Goal: Information Seeking & Learning: Learn about a topic

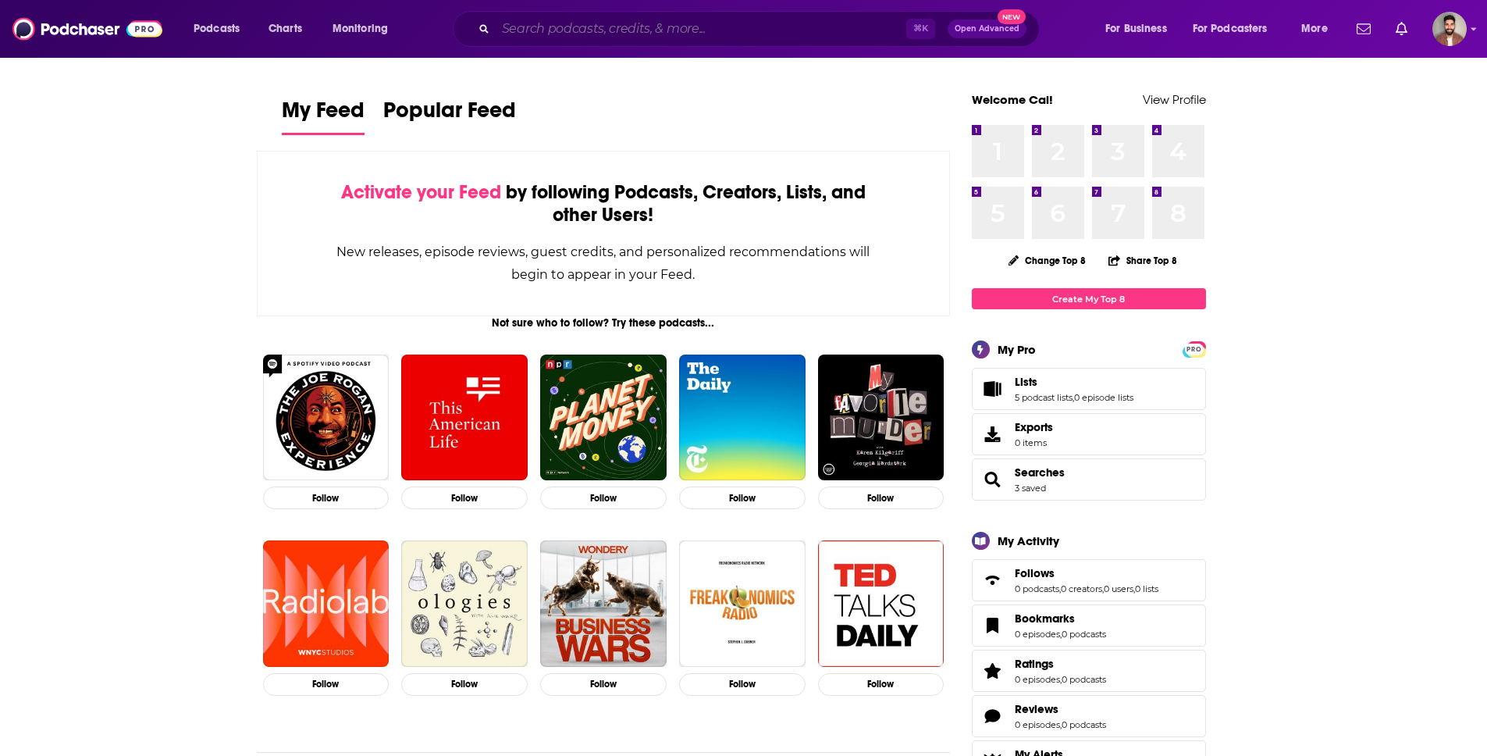
click at [566, 30] on input "Search podcasts, credits, & more..." at bounding box center [701, 28] width 411 height 25
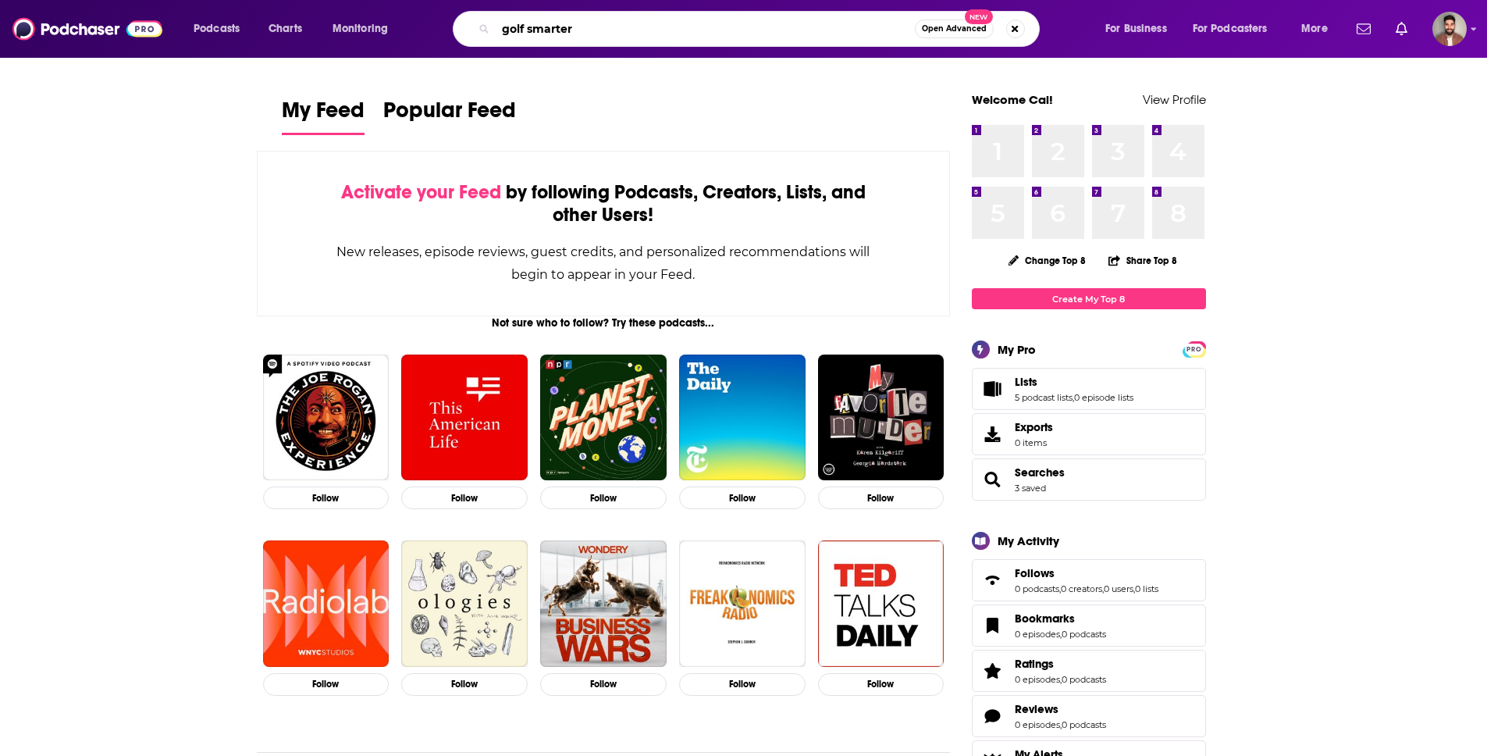
type input "golf smarter"
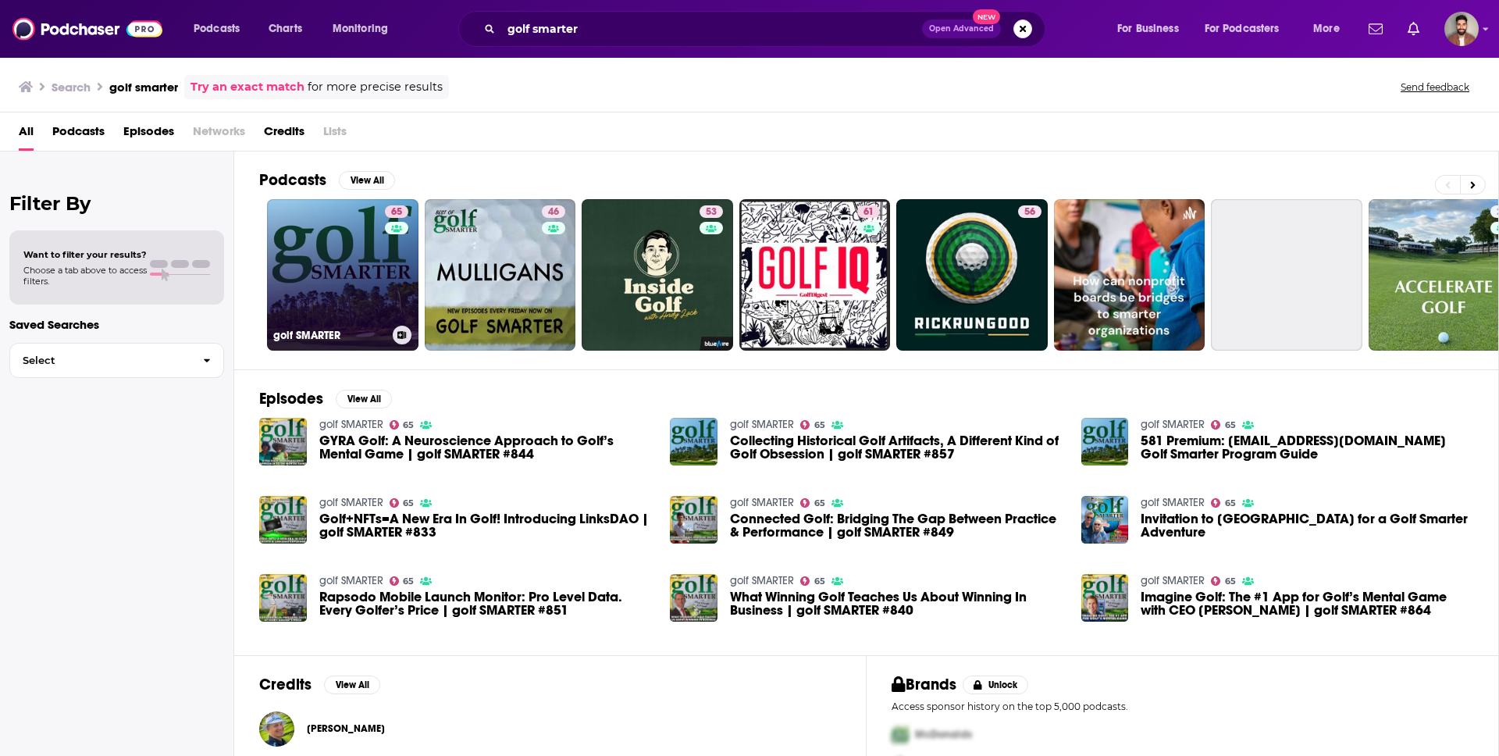
click at [376, 297] on link "65 golf SMARTER" at bounding box center [342, 274] width 151 height 151
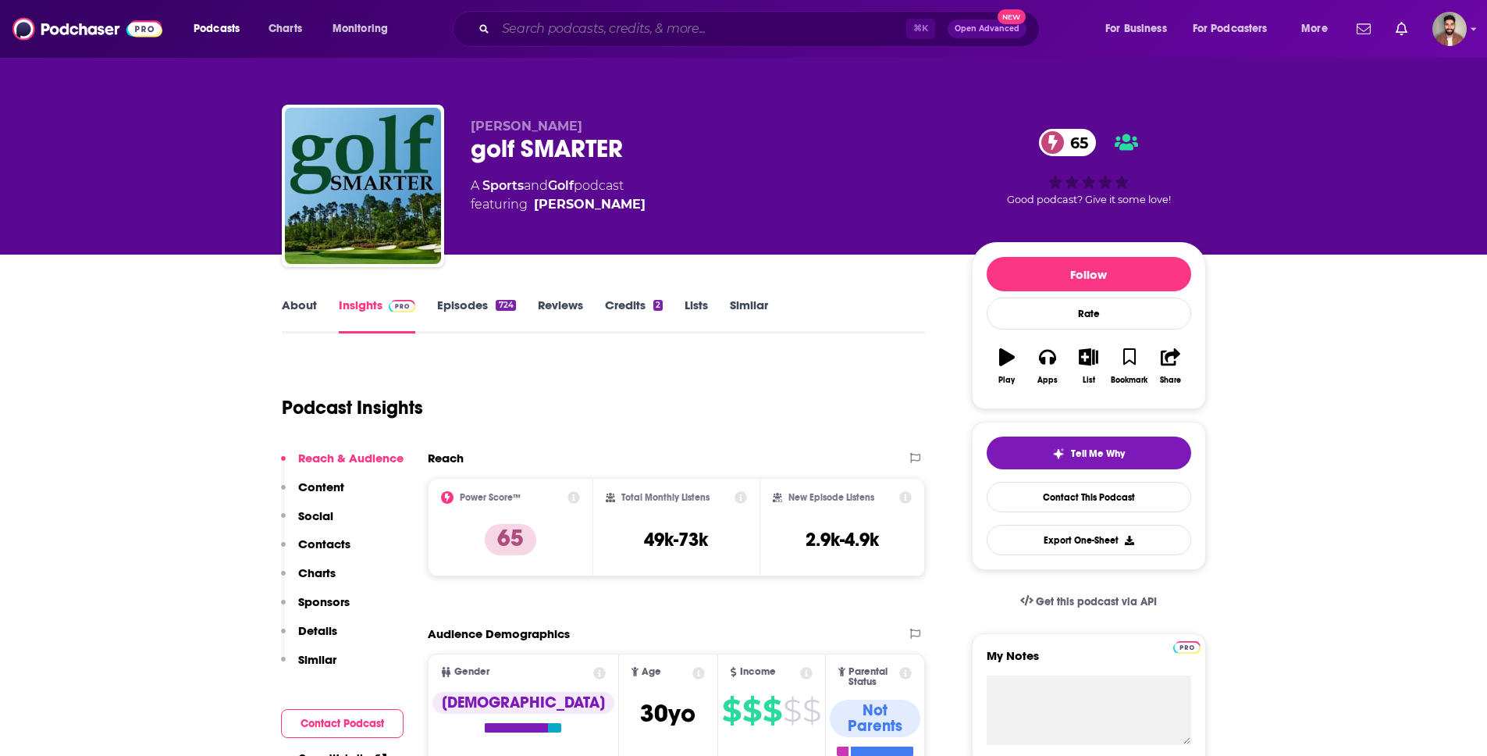
click at [569, 28] on input "Search podcasts, credits, & more..." at bounding box center [701, 28] width 411 height 25
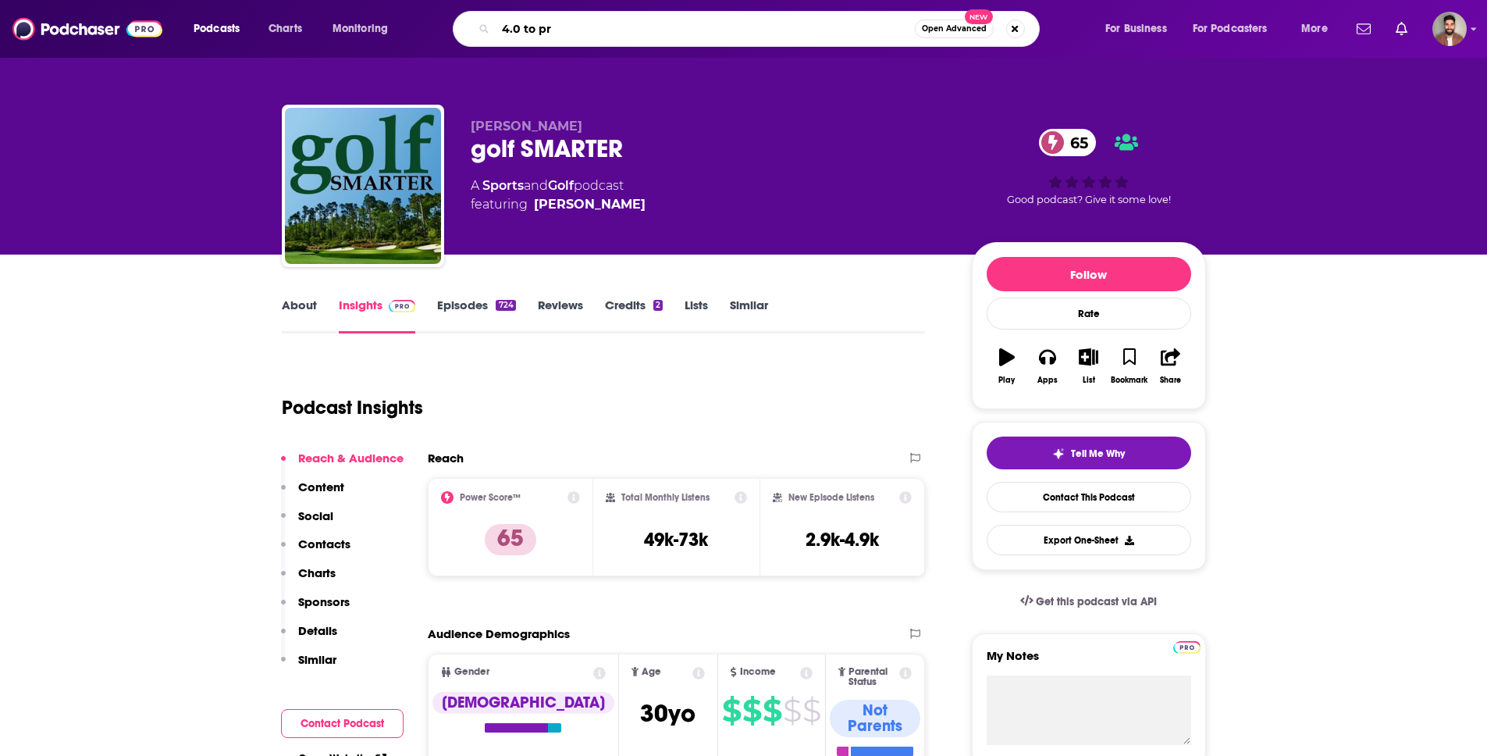
type input "4.0 to pro"
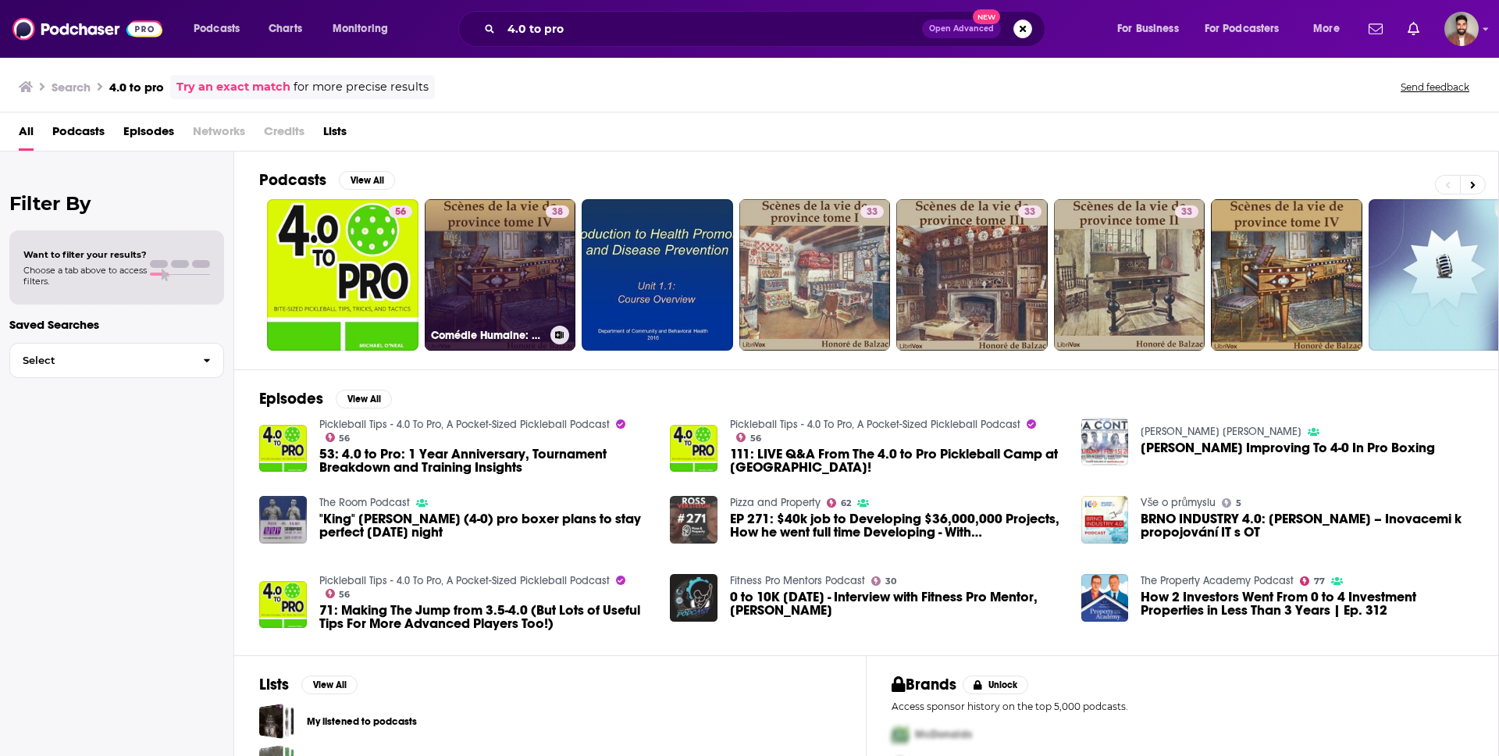
click at [428, 282] on link "38 Comédie Humaine: 08 - Scènes de la vie de province tome 4 ([DATE]) - Illusio…" at bounding box center [500, 274] width 151 height 151
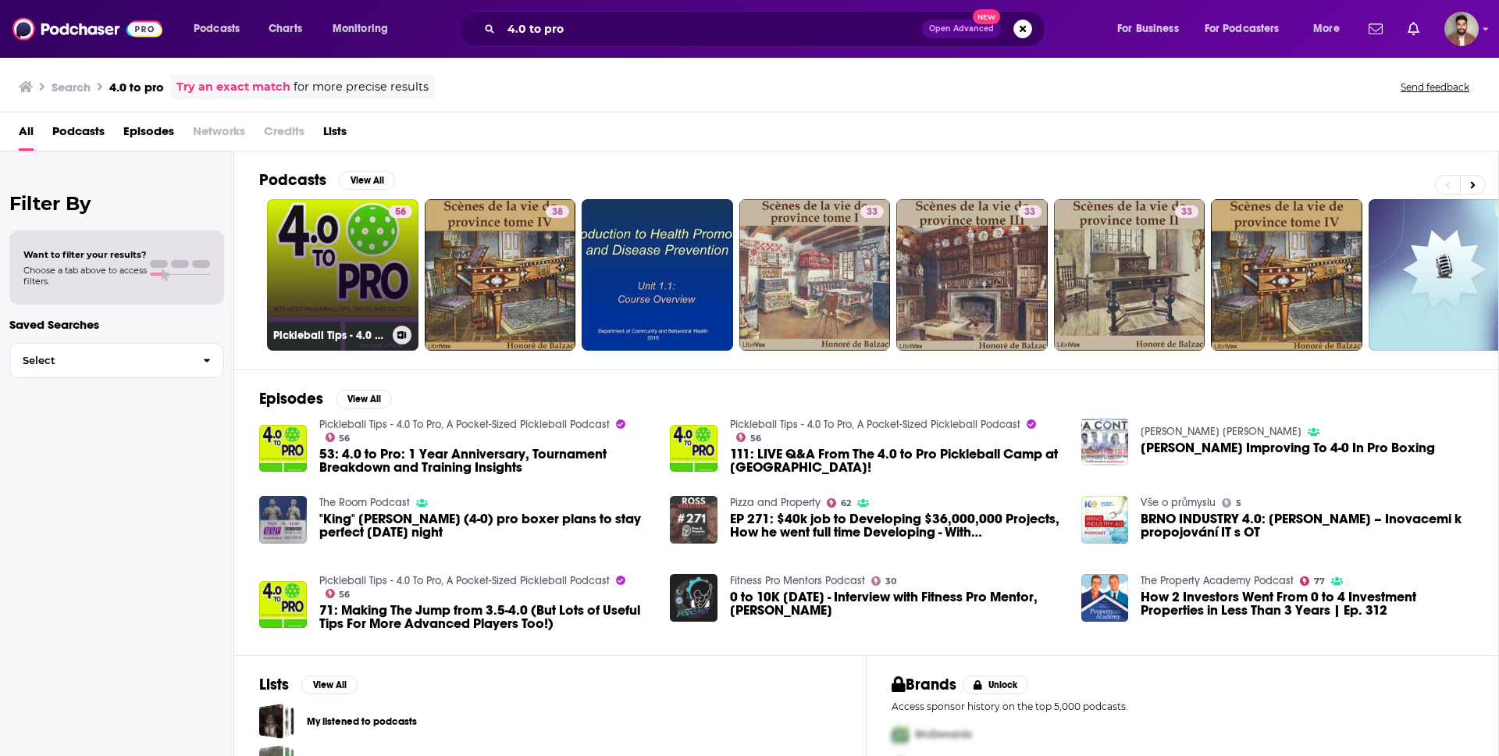
click at [382, 254] on link "56 Pickleball Tips - 4.0 To Pro, A Pocket-Sized Pickleball Podcast" at bounding box center [342, 274] width 151 height 151
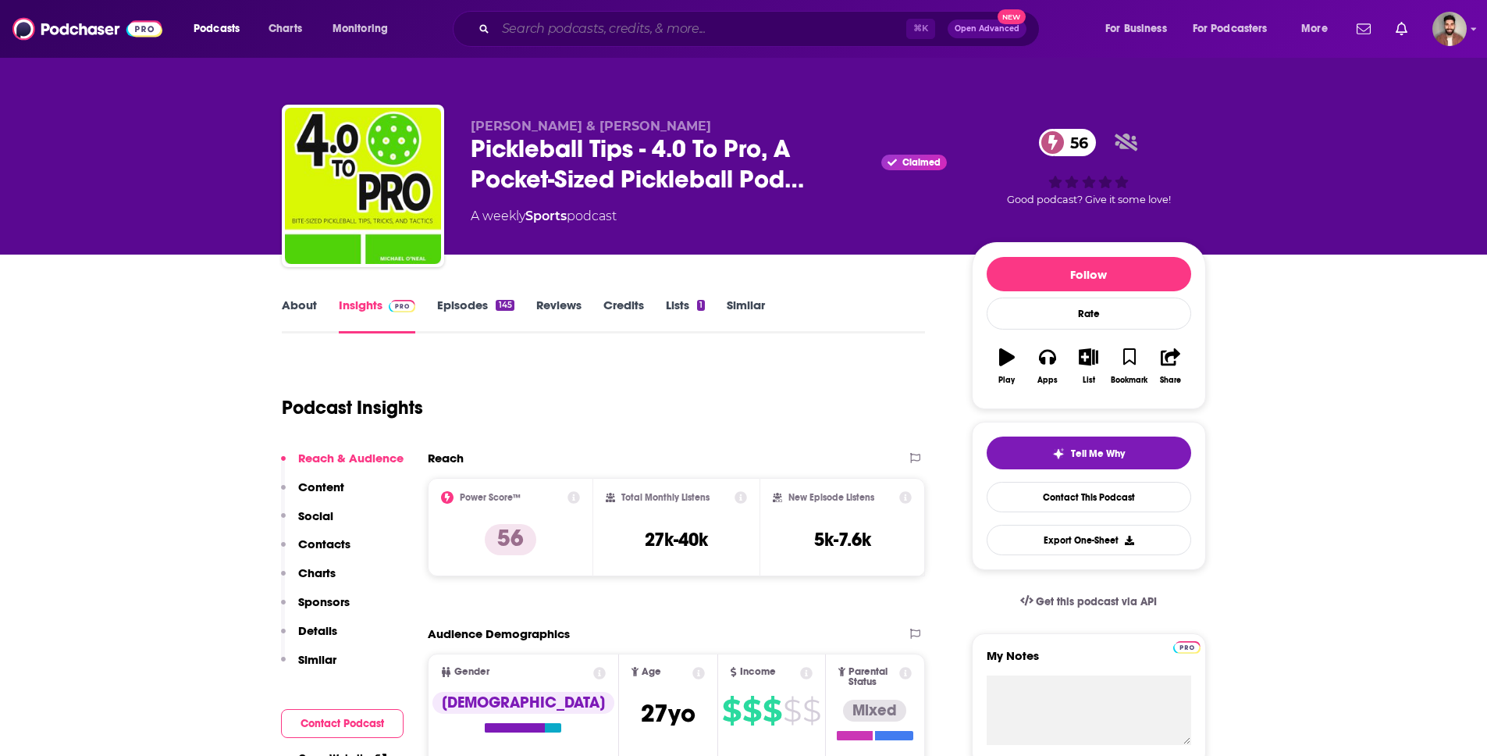
click at [596, 30] on input "Search podcasts, credits, & more..." at bounding box center [701, 28] width 411 height 25
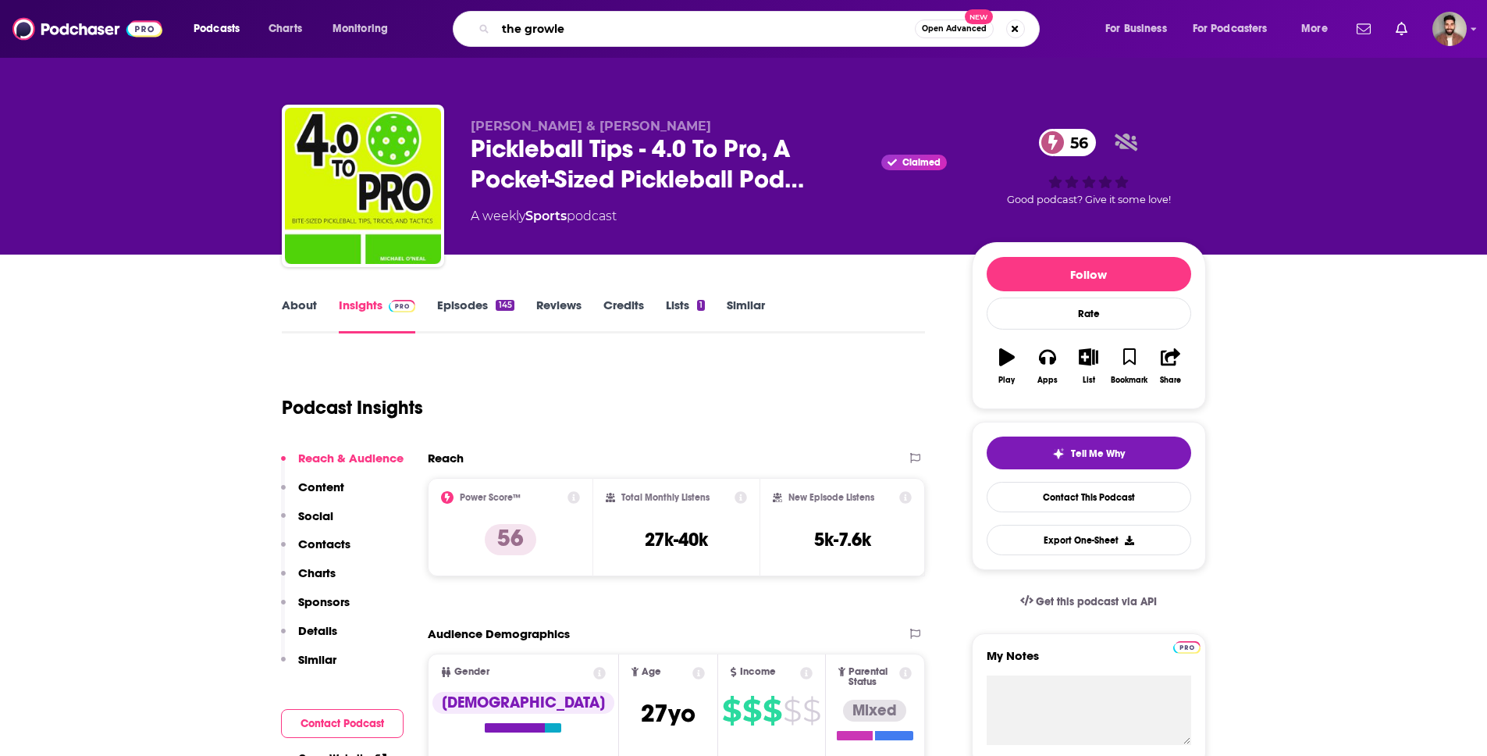
type input "the growler"
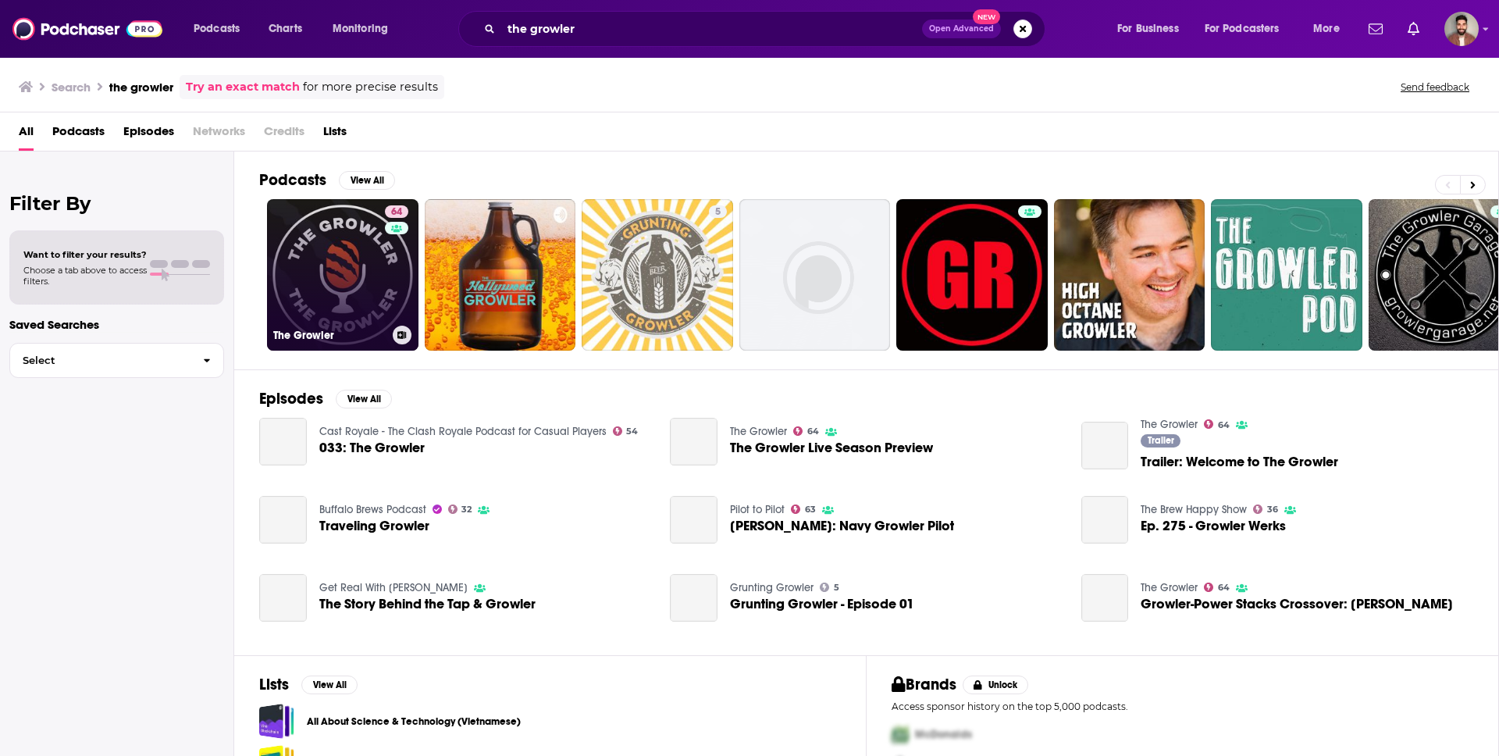
click at [345, 262] on link "64 The Growler" at bounding box center [342, 274] width 151 height 151
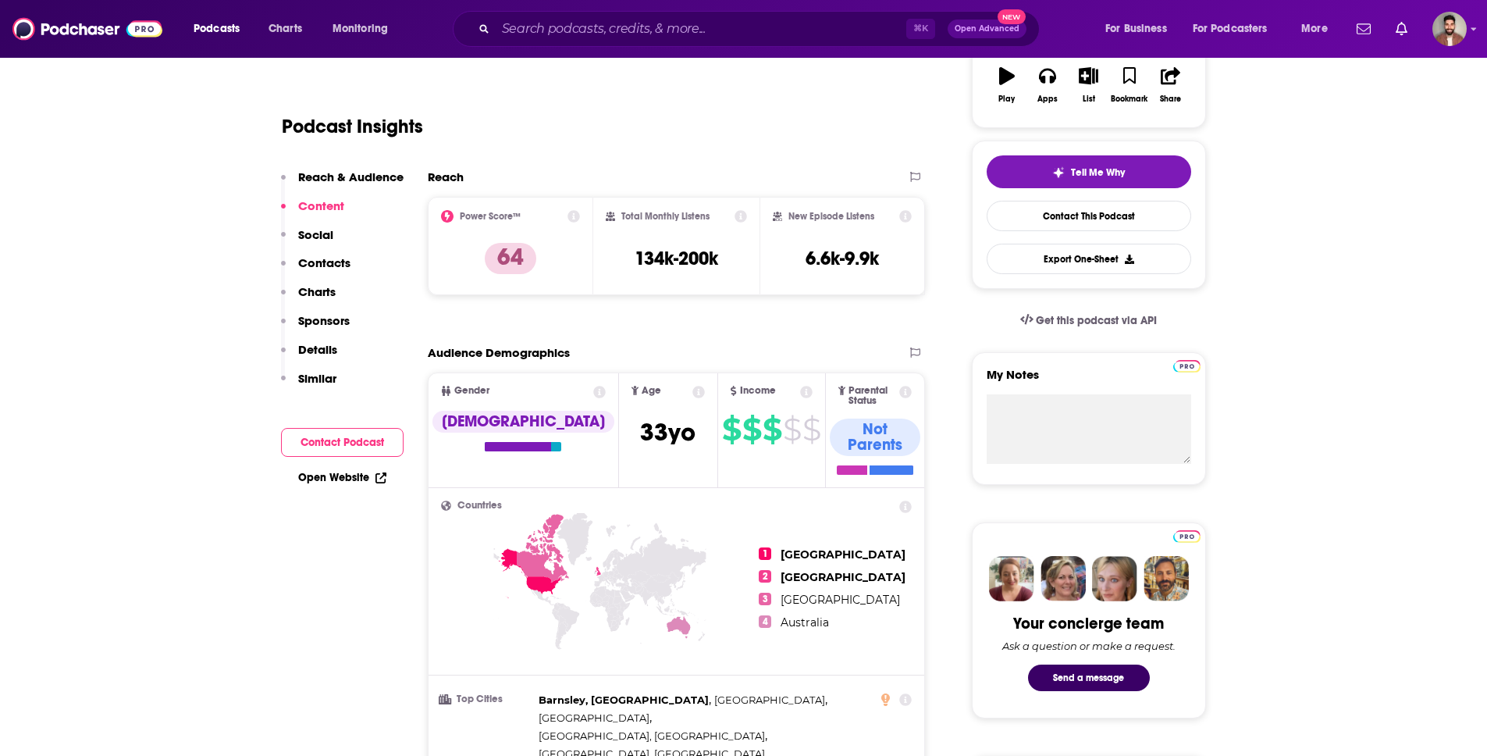
scroll to position [276, 0]
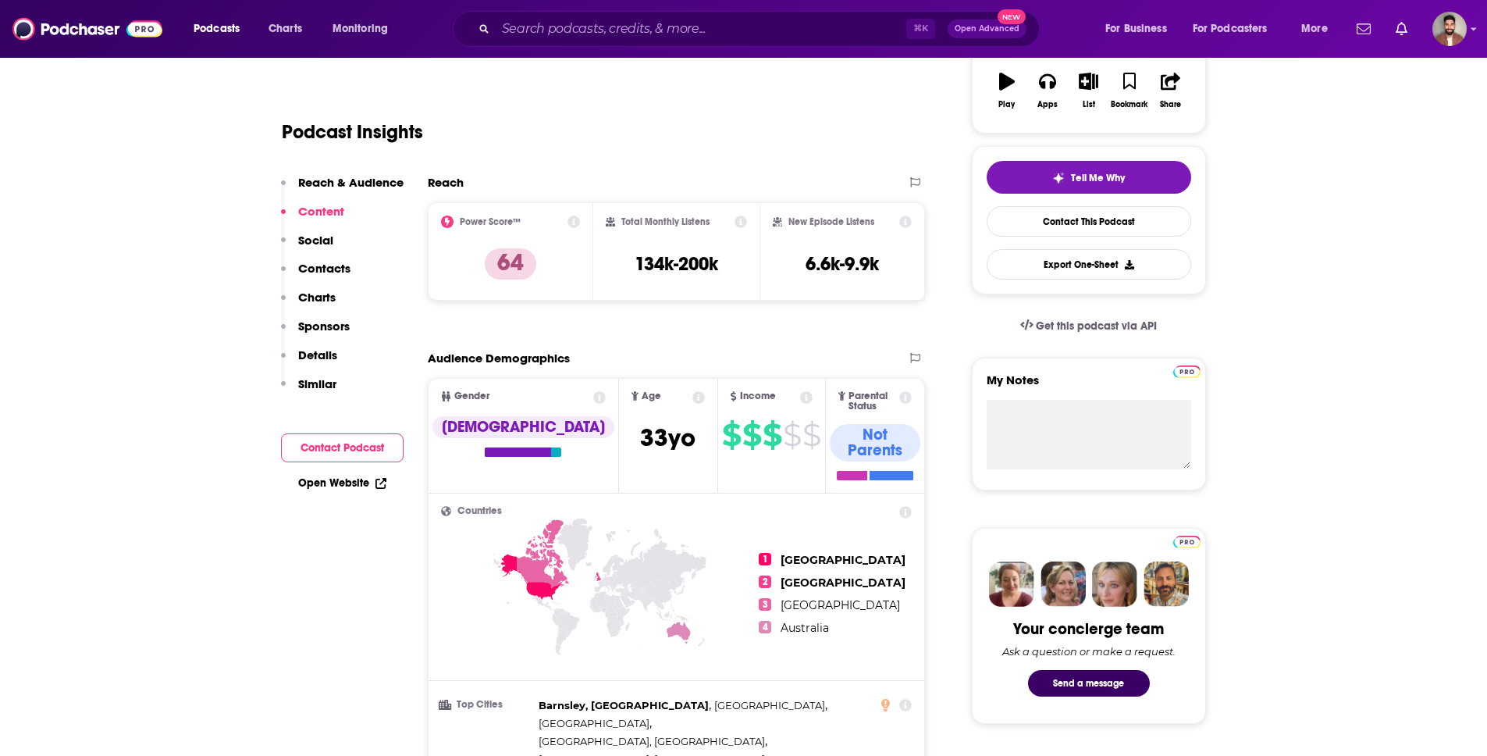
click at [618, 579] on icon at bounding box center [618, 582] width 11 height 7
click at [556, 560] on icon at bounding box center [543, 553] width 52 height 69
click at [820, 575] on span "[GEOGRAPHIC_DATA]" at bounding box center [843, 582] width 125 height 14
click at [559, 555] on icon at bounding box center [543, 553] width 52 height 69
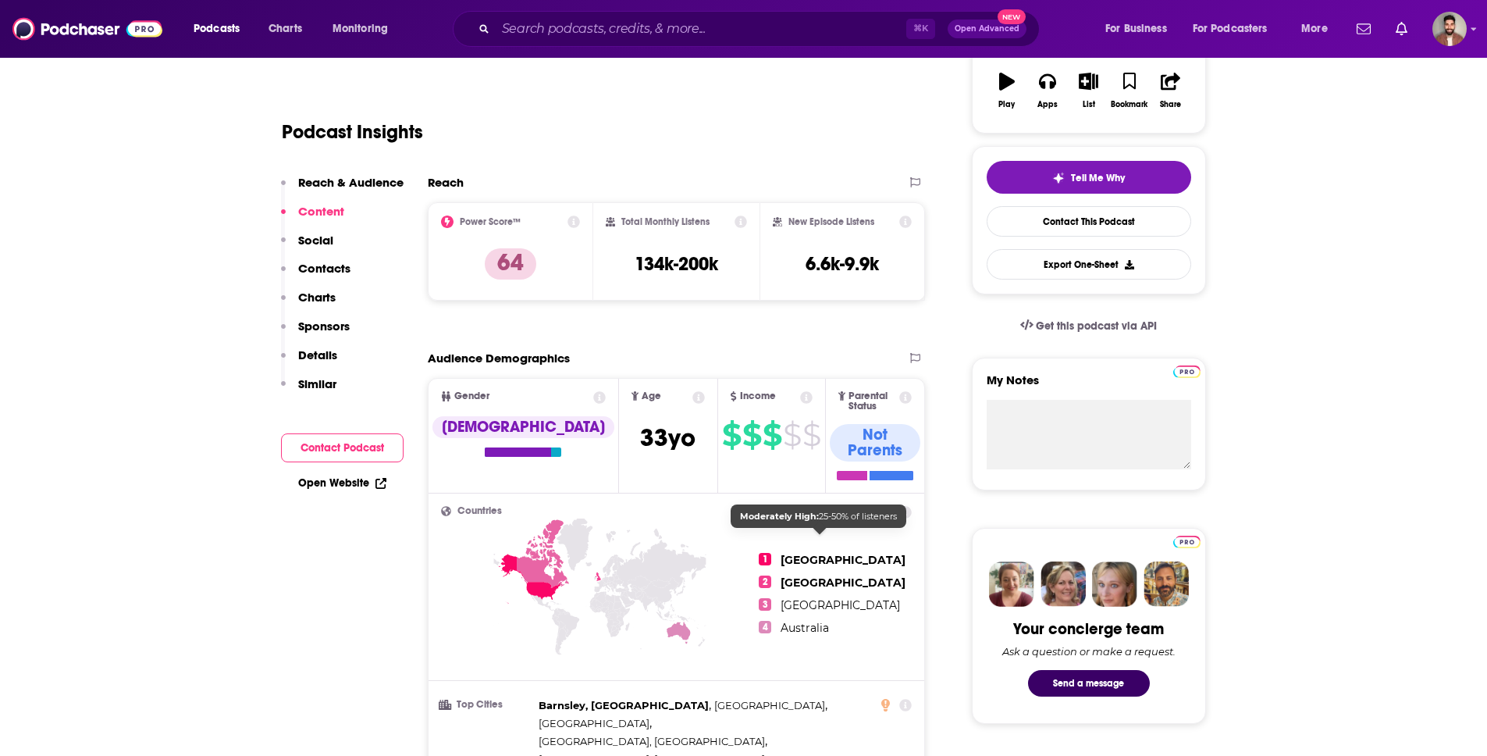
click at [814, 553] on span "[GEOGRAPHIC_DATA]" at bounding box center [843, 560] width 125 height 14
click at [568, 544] on icon at bounding box center [600, 615] width 319 height 194
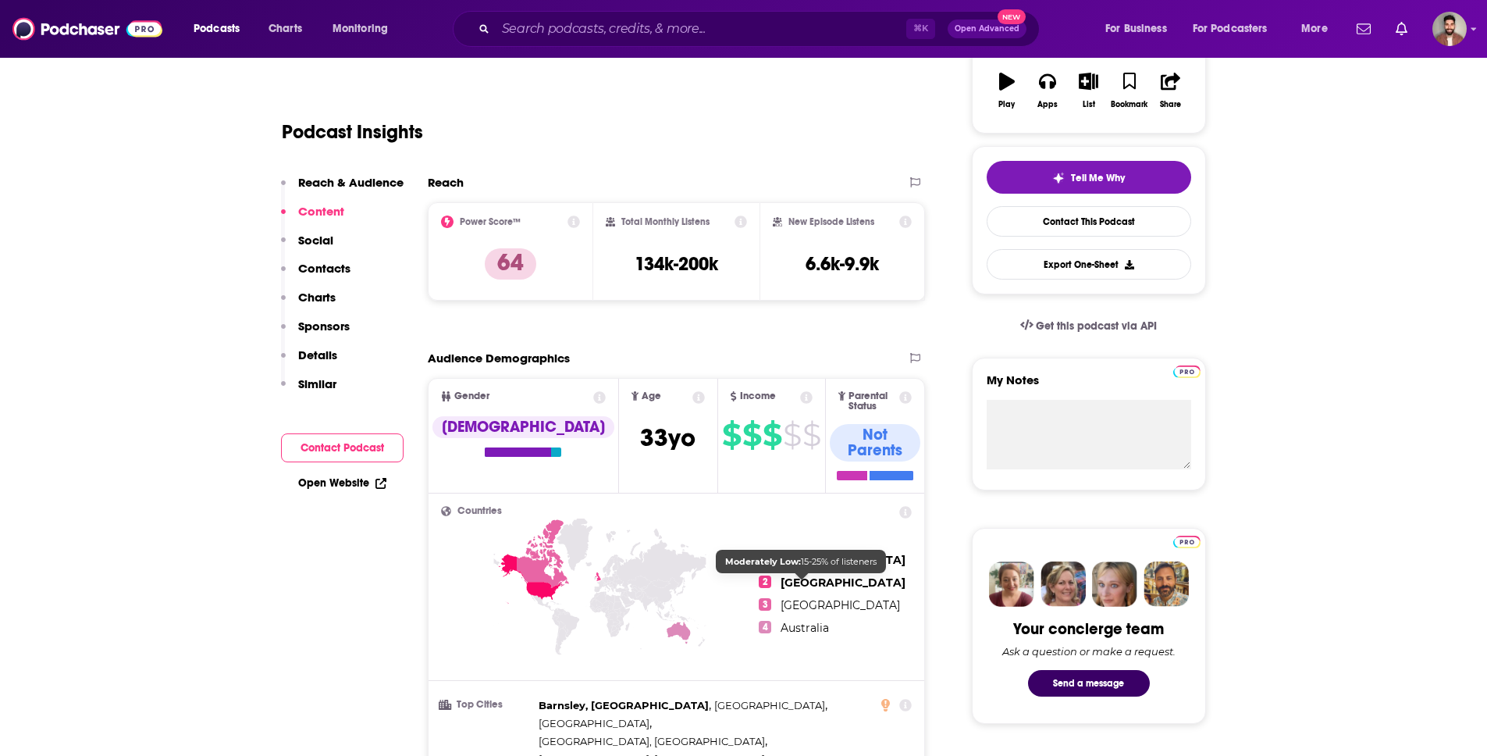
click at [799, 598] on span "[GEOGRAPHIC_DATA]" at bounding box center [840, 605] width 119 height 14
click at [802, 621] on span "Australia" at bounding box center [805, 628] width 48 height 14
click at [815, 575] on span "[GEOGRAPHIC_DATA]" at bounding box center [843, 582] width 125 height 14
click at [912, 493] on div "Countries 1 [GEOGRAPHIC_DATA] 2 [GEOGRAPHIC_DATA] 3 [GEOGRAPHIC_DATA] 4 [GEOGRA…" at bounding box center [677, 740] width 497 height 495
click at [901, 506] on icon at bounding box center [906, 512] width 12 height 12
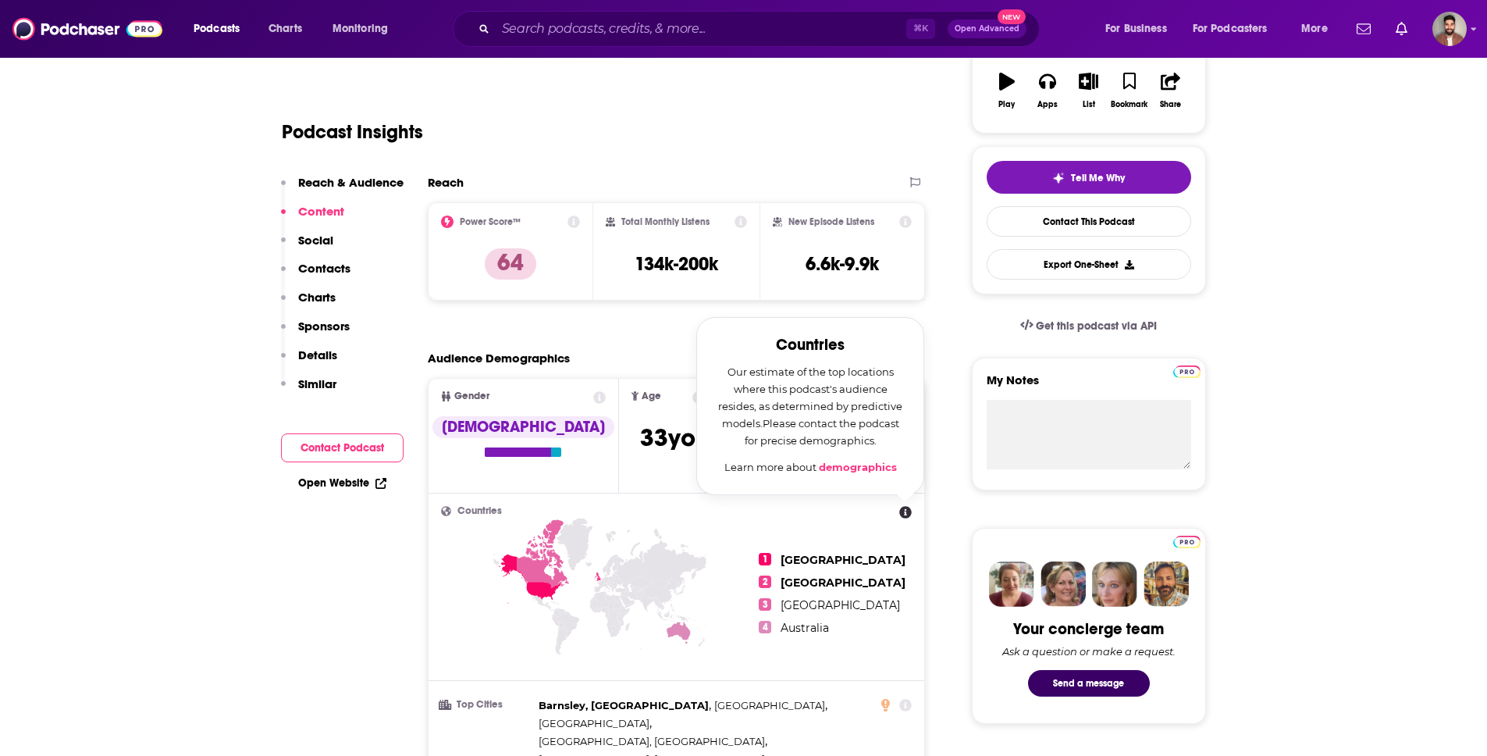
click at [902, 506] on icon at bounding box center [906, 512] width 12 height 12
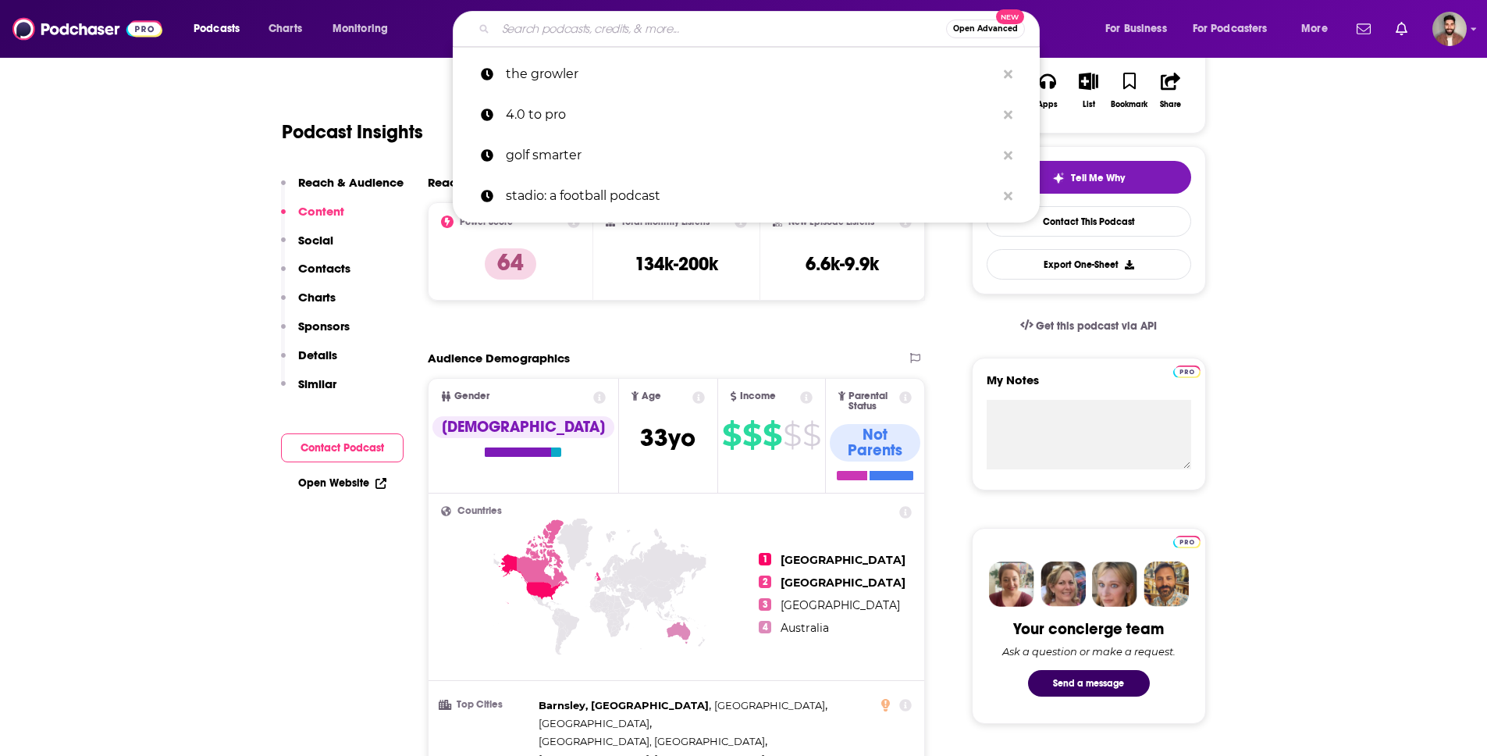
click at [734, 31] on input "Search podcasts, credits, & more..." at bounding box center [721, 28] width 450 height 25
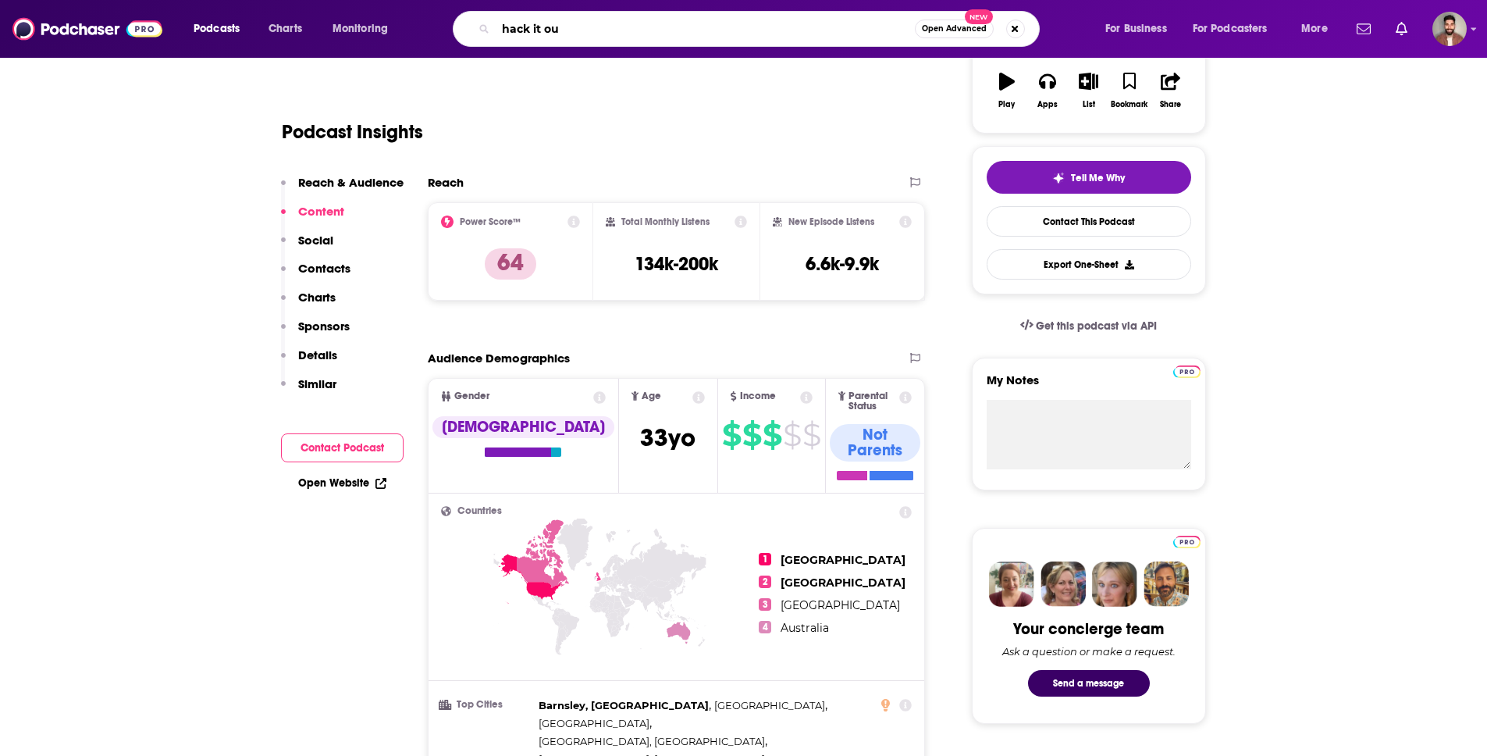
type input "hack it out"
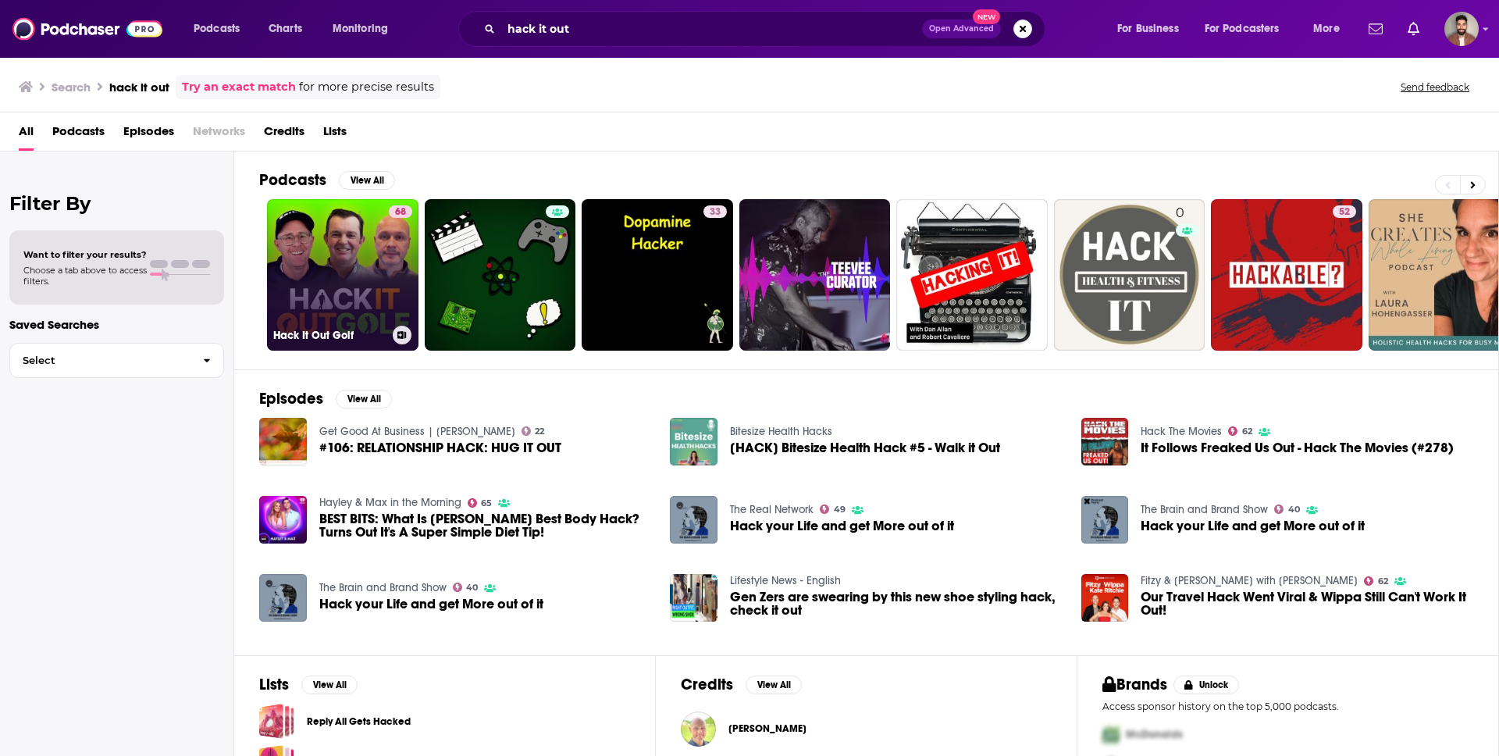
click at [354, 270] on link "68 Hack It Out Golf" at bounding box center [342, 274] width 151 height 151
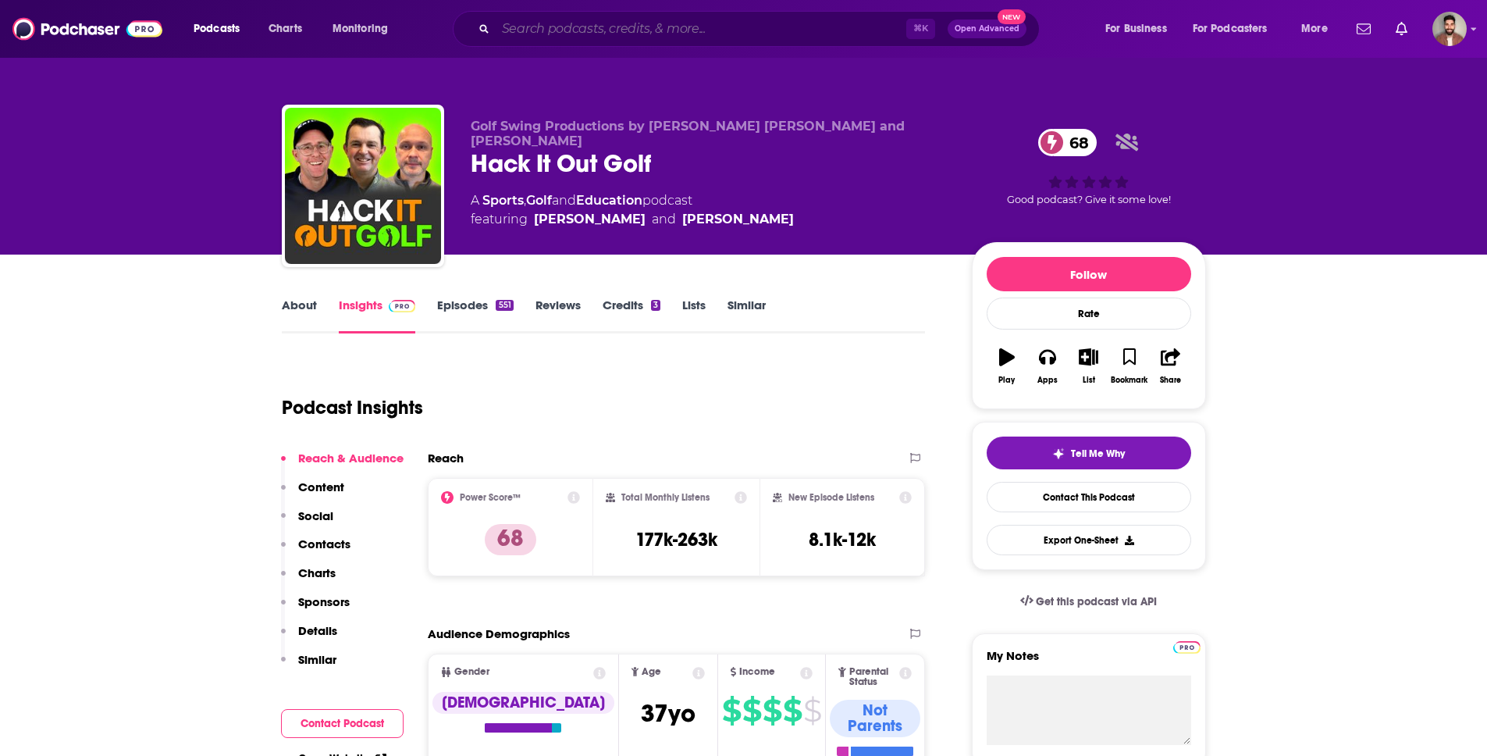
click at [620, 23] on input "Search podcasts, credits, & more..." at bounding box center [701, 28] width 411 height 25
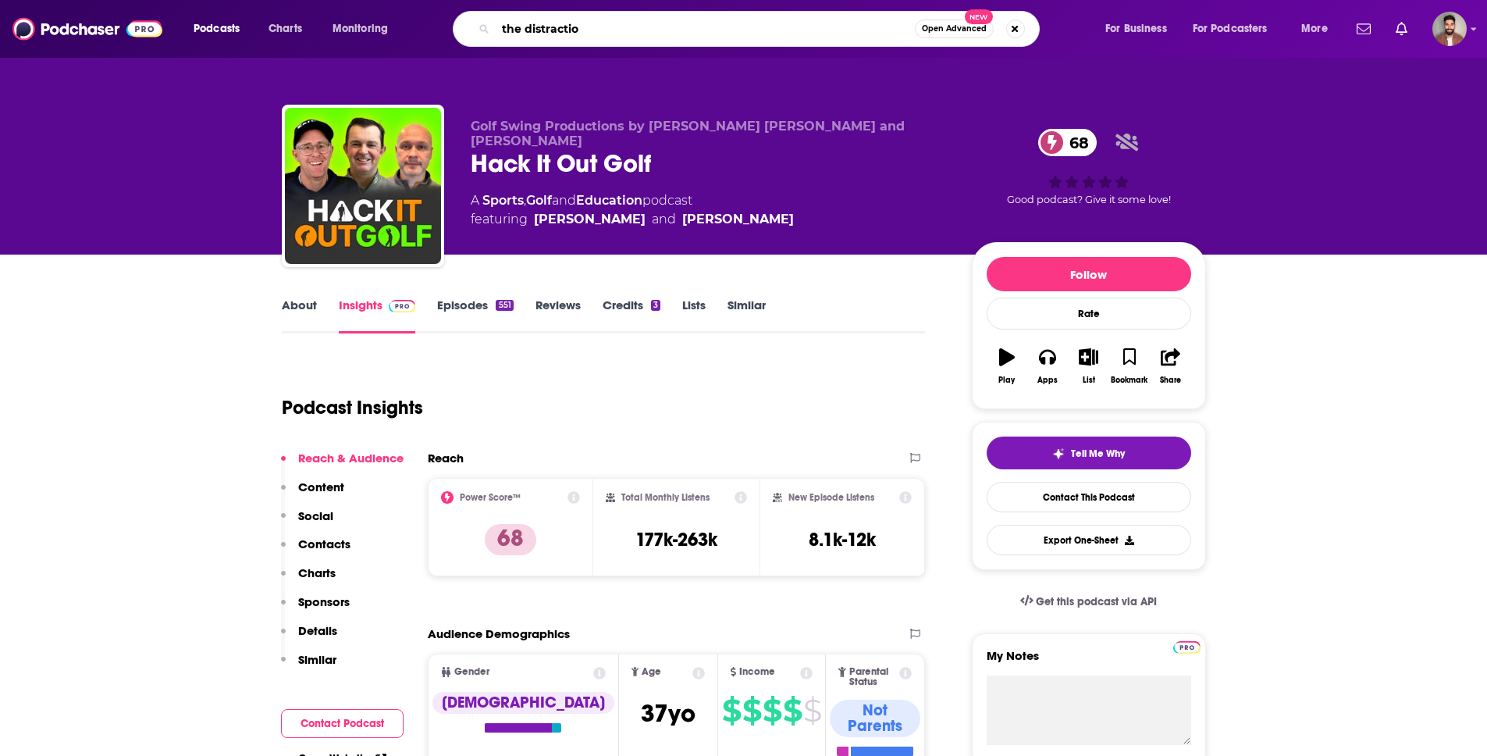
type input "the distraction"
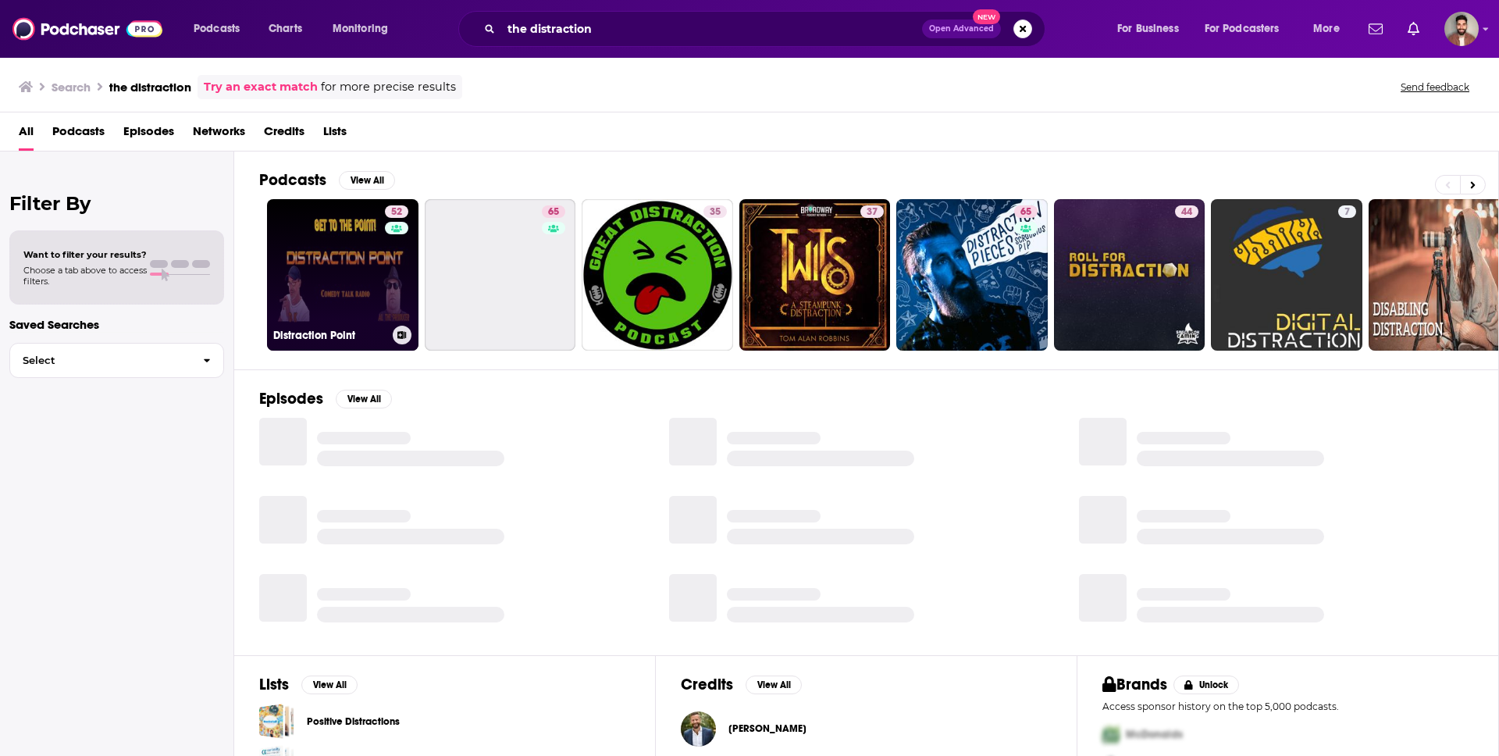
click at [354, 275] on link "52 Distraction Point" at bounding box center [342, 274] width 151 height 151
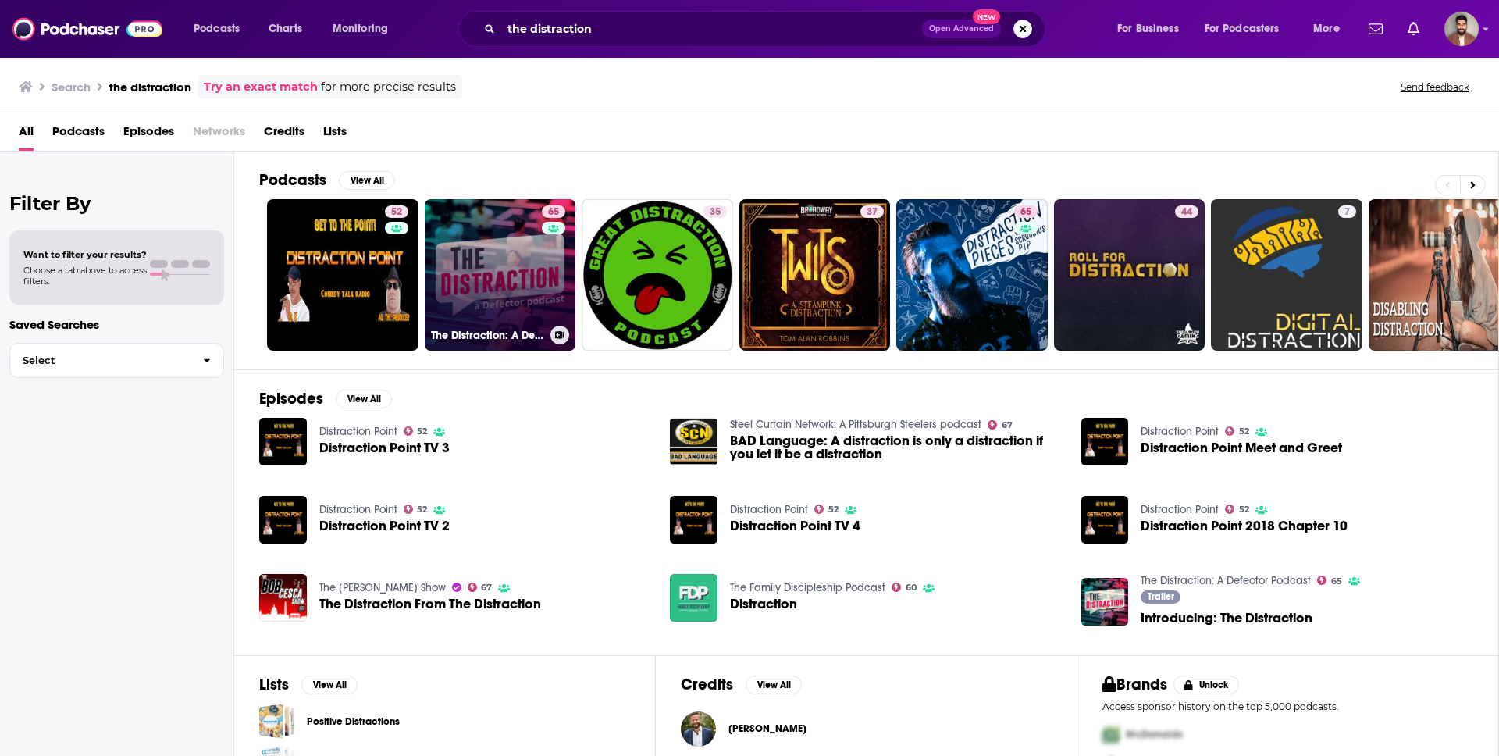
click at [529, 265] on link "65 The Distraction: A Defector Podcast" at bounding box center [500, 274] width 151 height 151
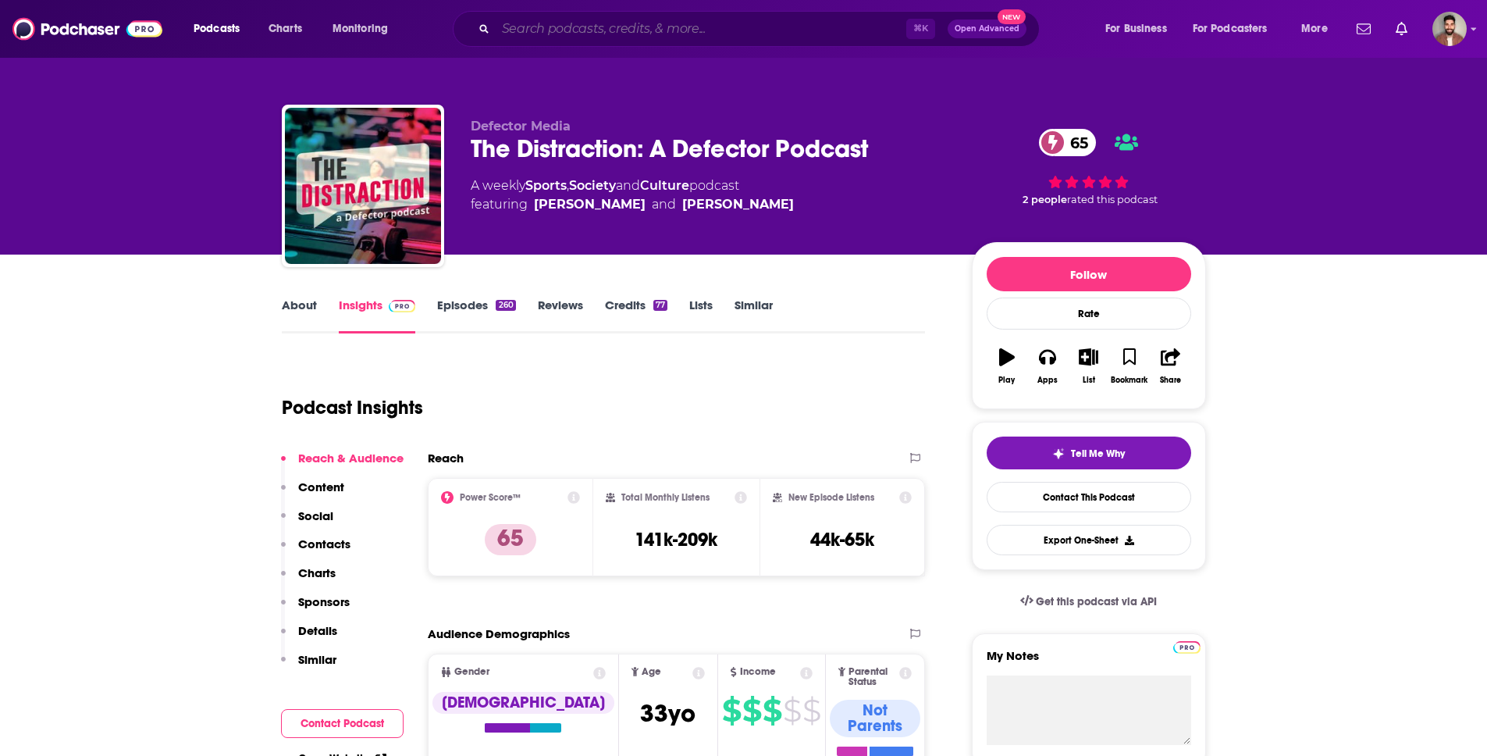
click at [570, 38] on input "Search podcasts, credits, & more..." at bounding box center [701, 28] width 411 height 25
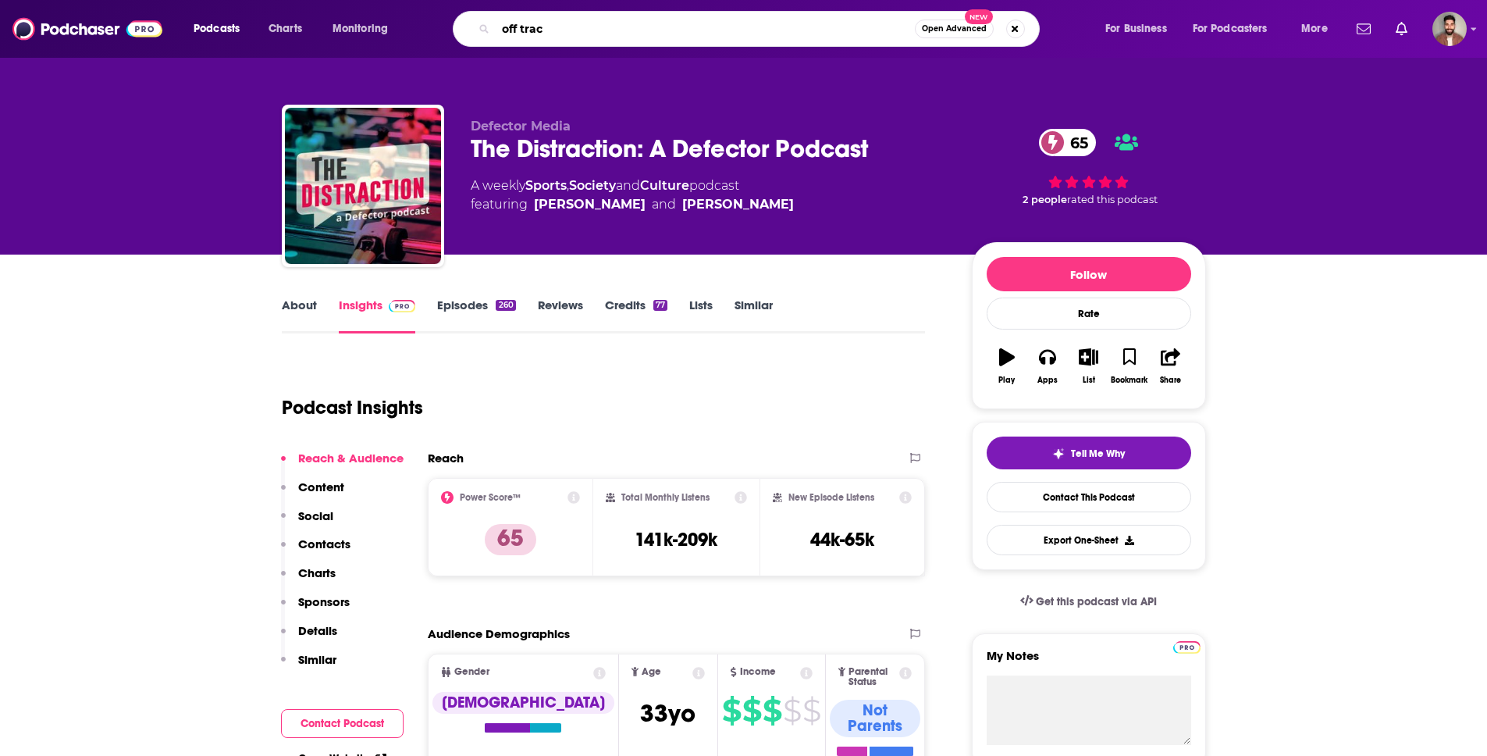
type input "off track"
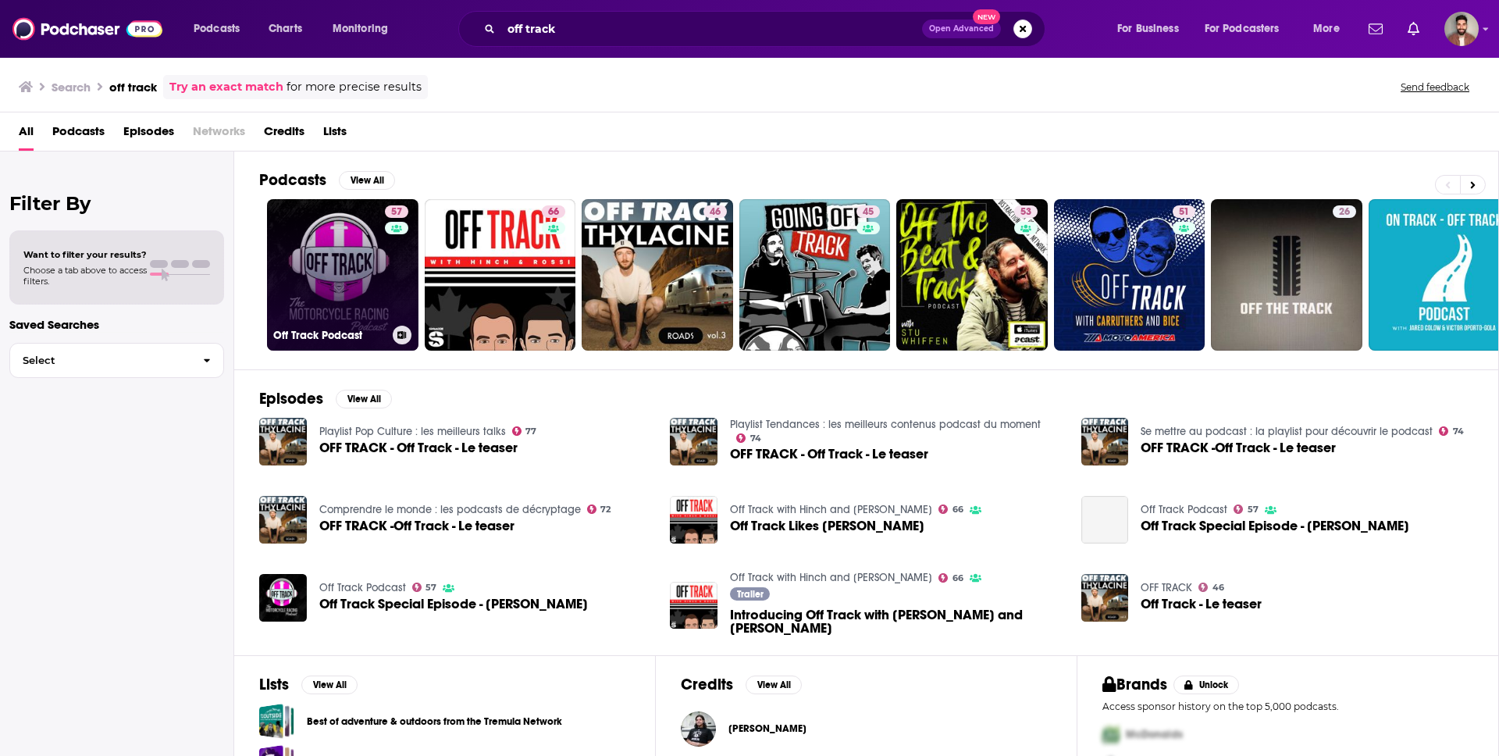
click at [332, 294] on link "57 Off Track Podcast" at bounding box center [342, 274] width 151 height 151
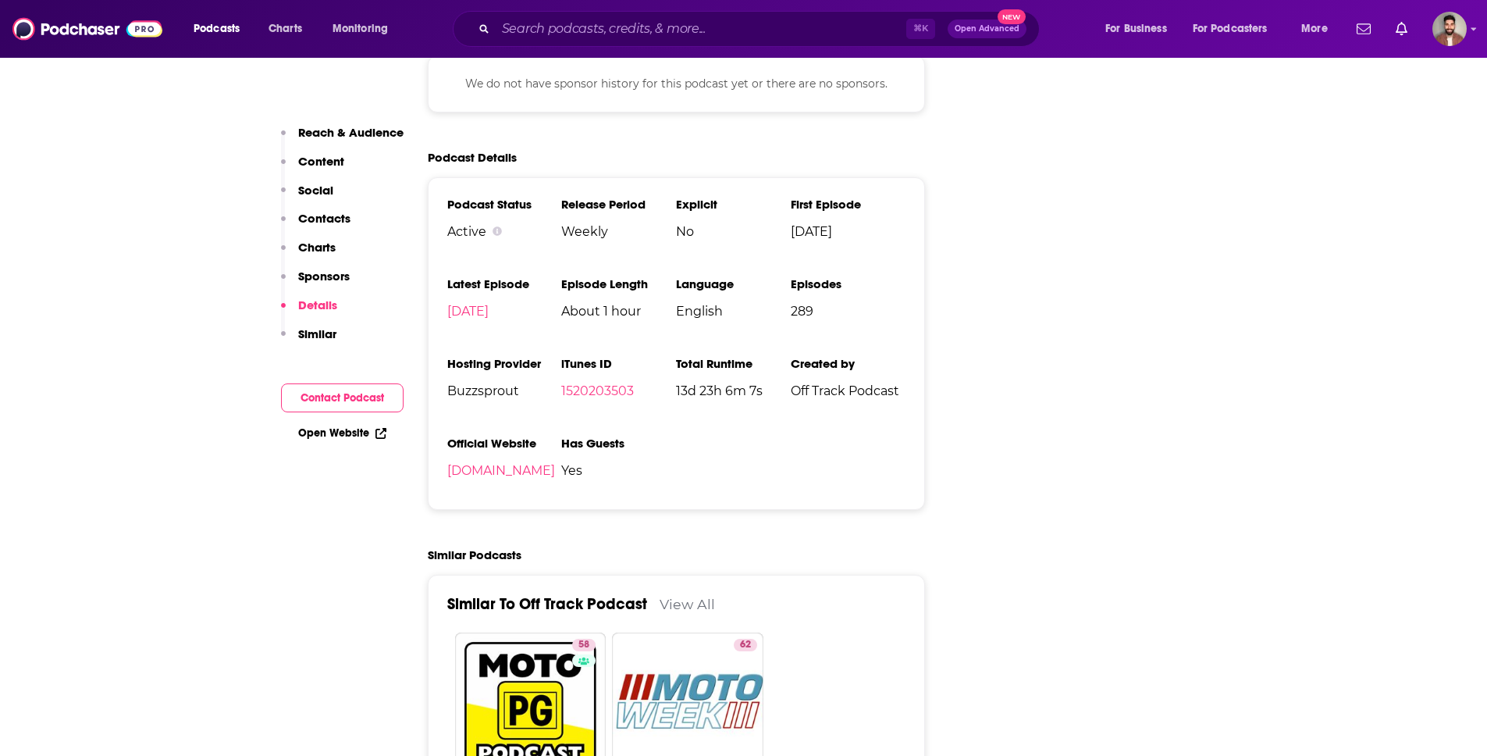
scroll to position [2028, 0]
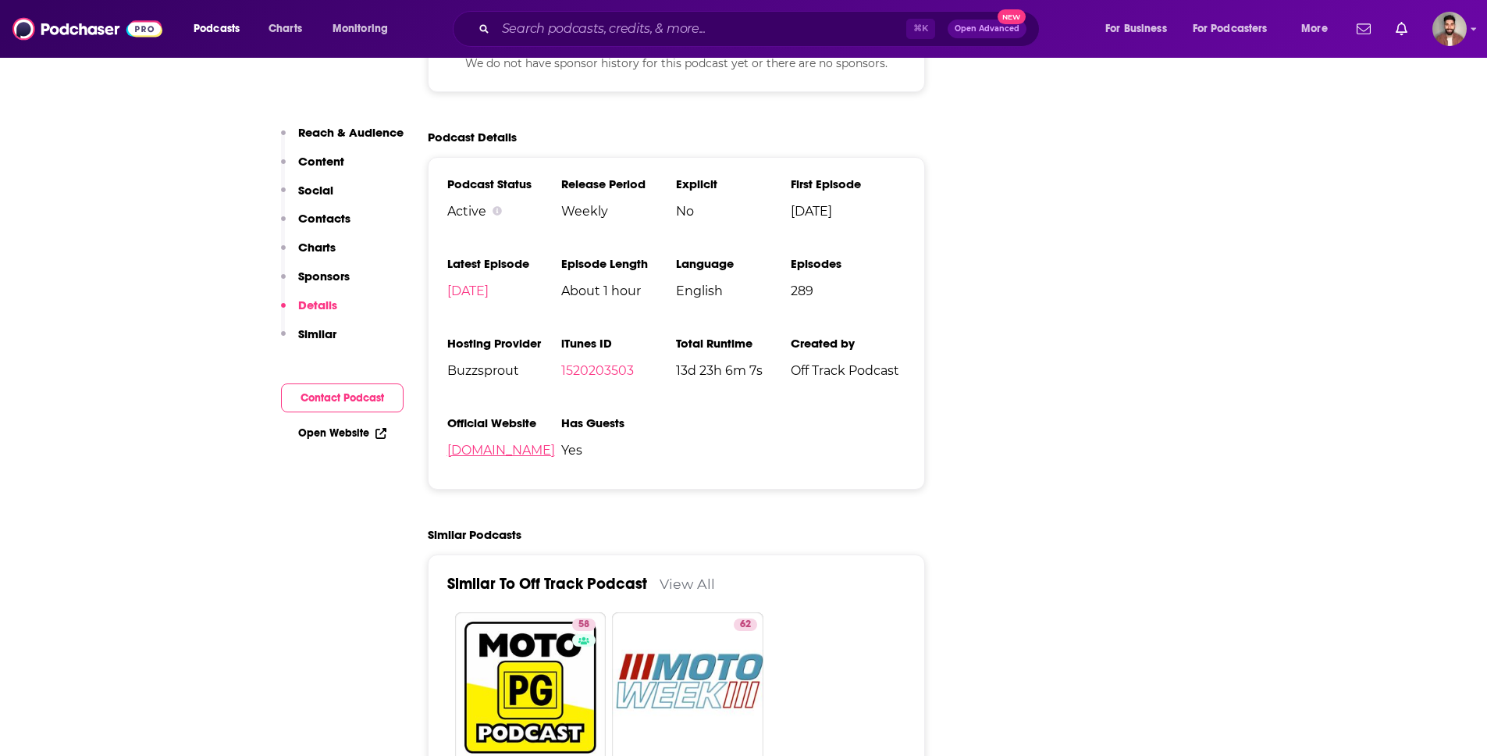
click at [525, 443] on link "[DOMAIN_NAME]" at bounding box center [501, 450] width 108 height 15
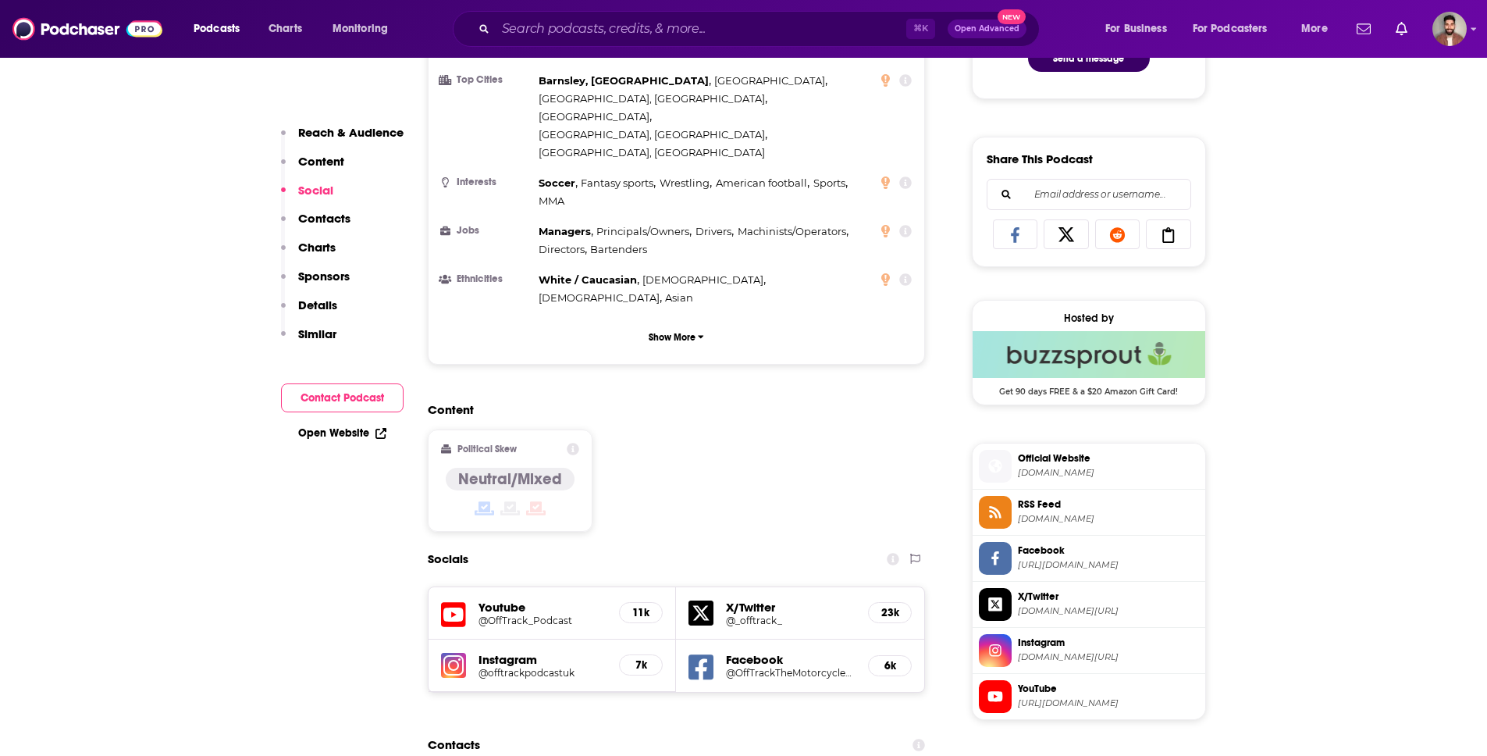
scroll to position [1078, 0]
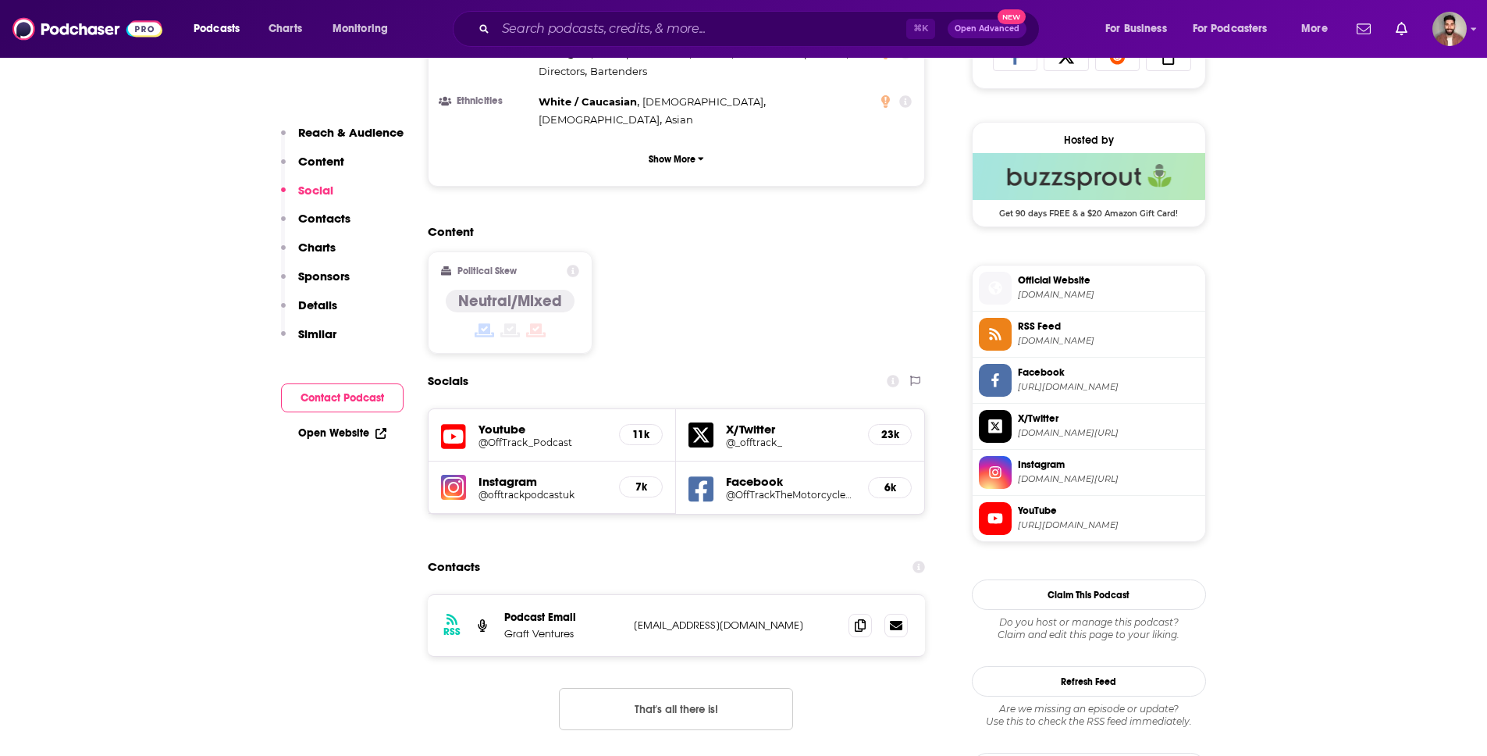
click at [525, 436] on h5 "@OffTrack_Podcast" at bounding box center [543, 442] width 129 height 12
